Goal: Task Accomplishment & Management: Manage account settings

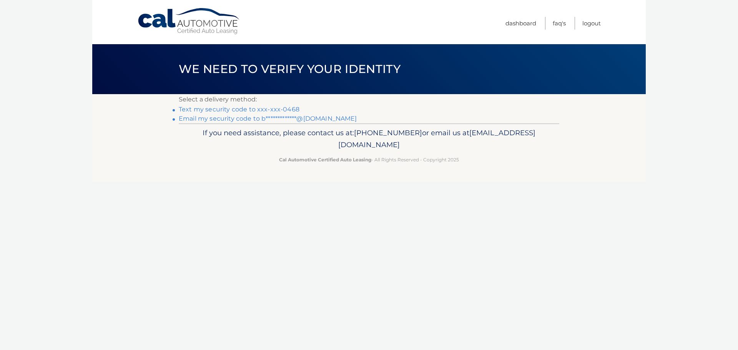
click at [278, 112] on link "Text my security code to xxx-xxx-0468" at bounding box center [239, 109] width 121 height 7
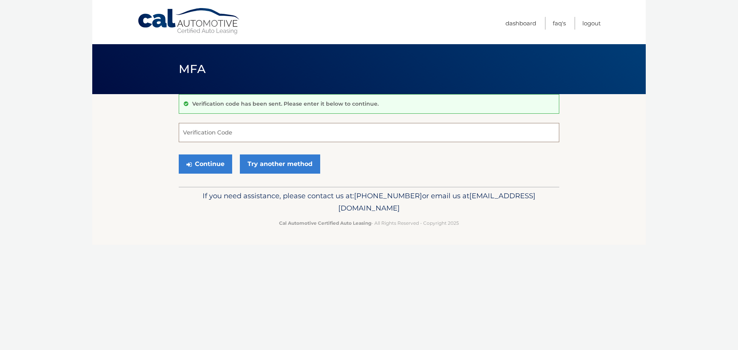
click at [268, 133] on input "Verification Code" at bounding box center [369, 132] width 381 height 19
type input "526146"
click at [203, 170] on button "Continue" at bounding box center [205, 164] width 53 height 19
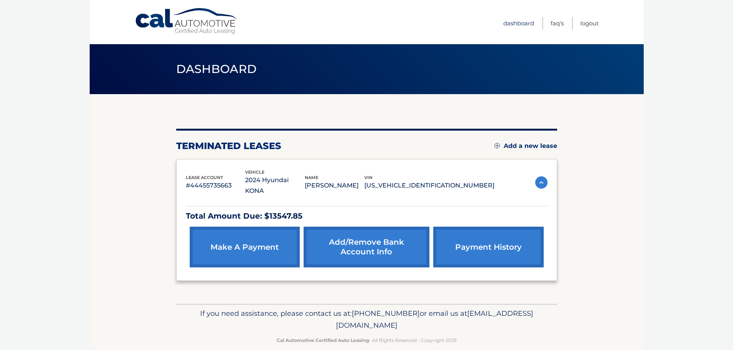
click at [507, 25] on link "Dashboard" at bounding box center [518, 23] width 31 height 13
click at [250, 242] on link "make a payment" at bounding box center [245, 247] width 110 height 41
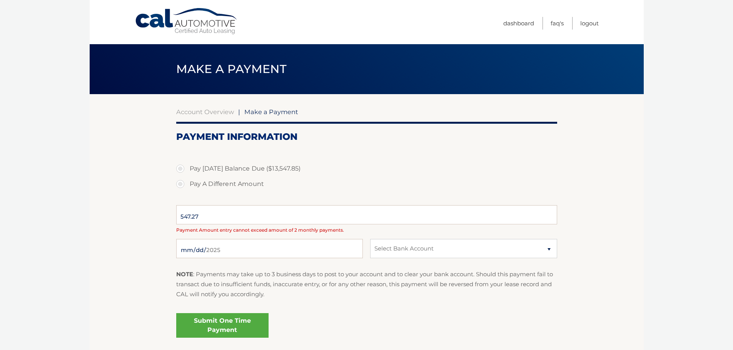
select select "YTM3NDgyZGUtNmVhMC00MTRhLWI1YjItZjQwOTQxZmY0YTk0"
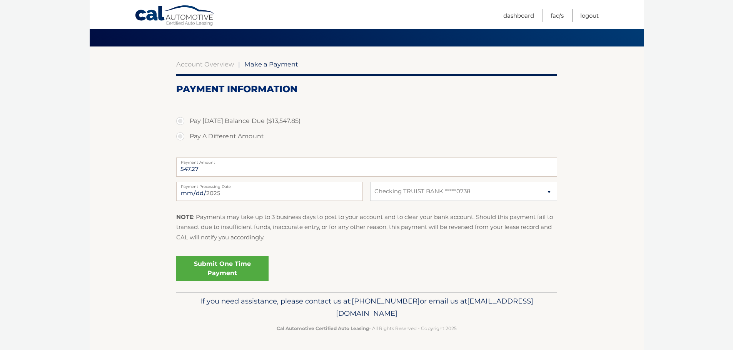
scroll to position [82, 0]
